Goal: Task Accomplishment & Management: Use online tool/utility

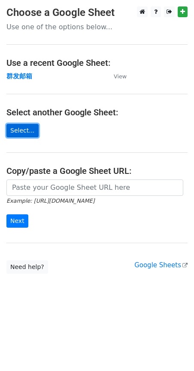
click at [12, 130] on link "Select..." at bounding box center [22, 130] width 32 height 13
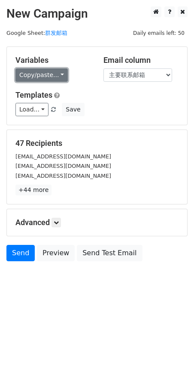
click at [55, 80] on link "Copy/paste..." at bounding box center [41, 74] width 52 height 13
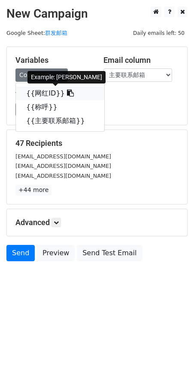
click at [47, 93] on link "{{网红ID}}" at bounding box center [60, 93] width 89 height 14
